Goal: Task Accomplishment & Management: Manage account settings

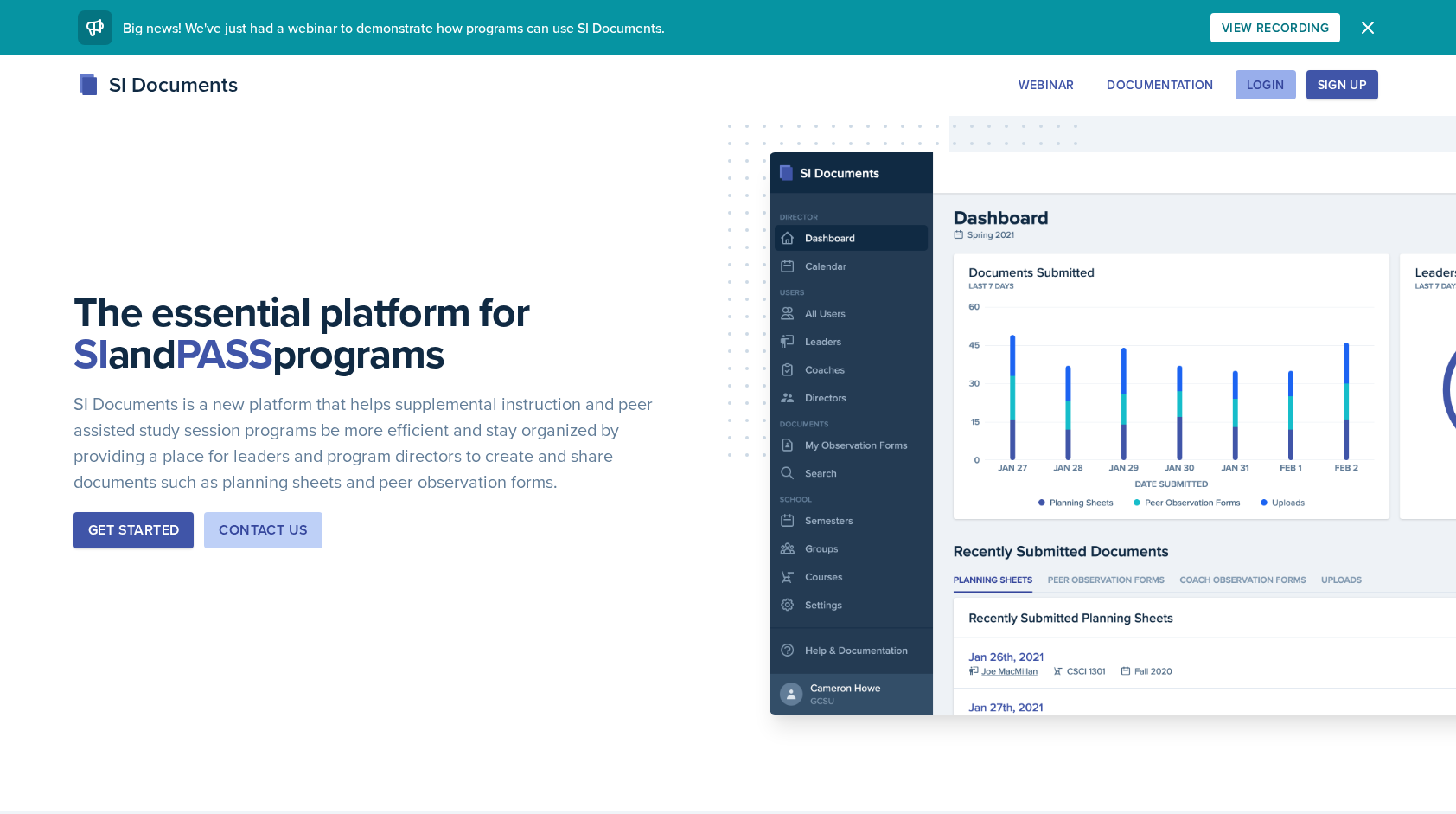
click at [1268, 85] on div "Login" at bounding box center [1265, 85] width 38 height 14
click at [1276, 80] on div "Login" at bounding box center [1265, 85] width 38 height 14
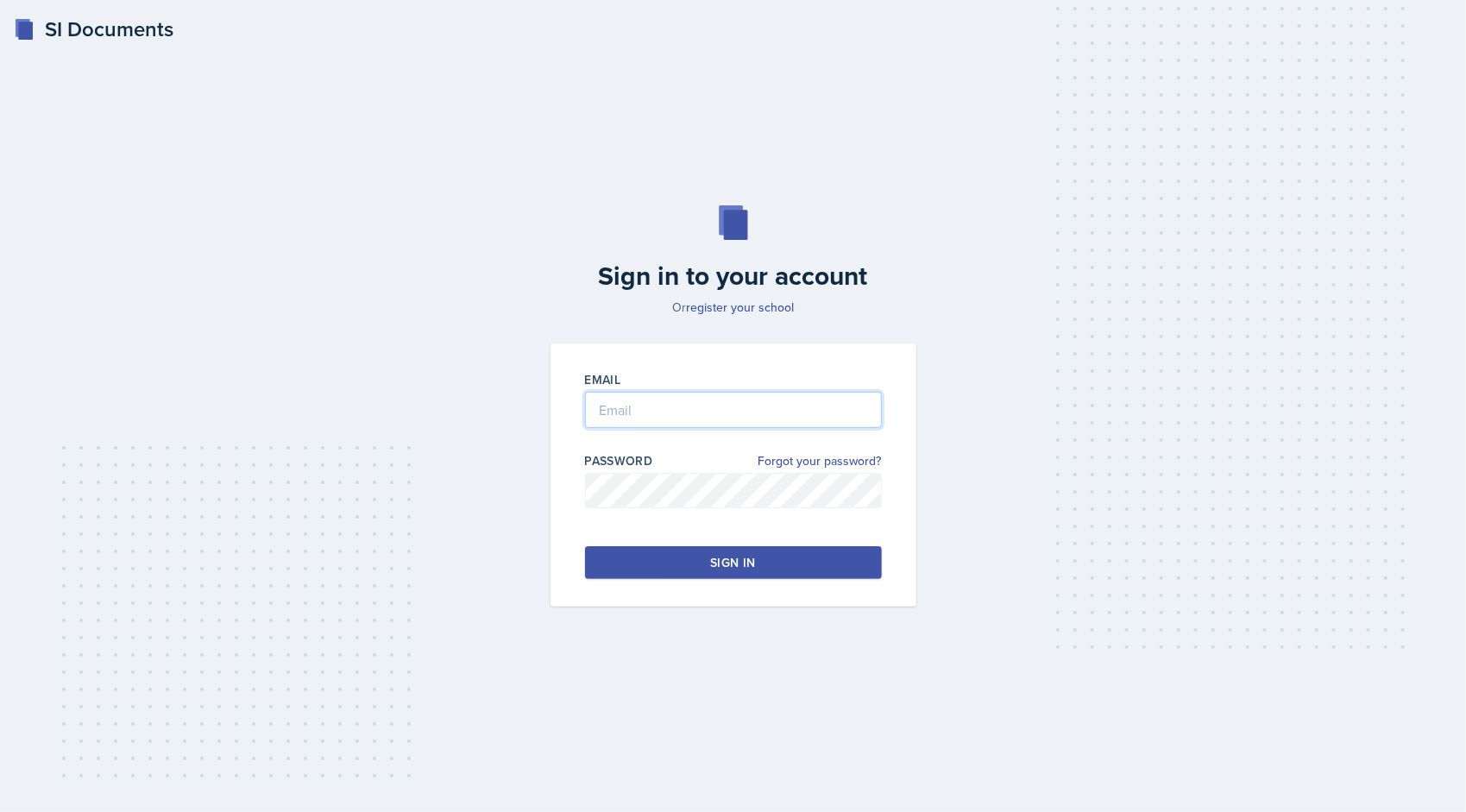
click at [789, 401] on input "email" at bounding box center [734, 410] width 297 height 36
type input "[EMAIL_ADDRESS][DOMAIN_NAME]"
